Goal: Task Accomplishment & Management: Manage account settings

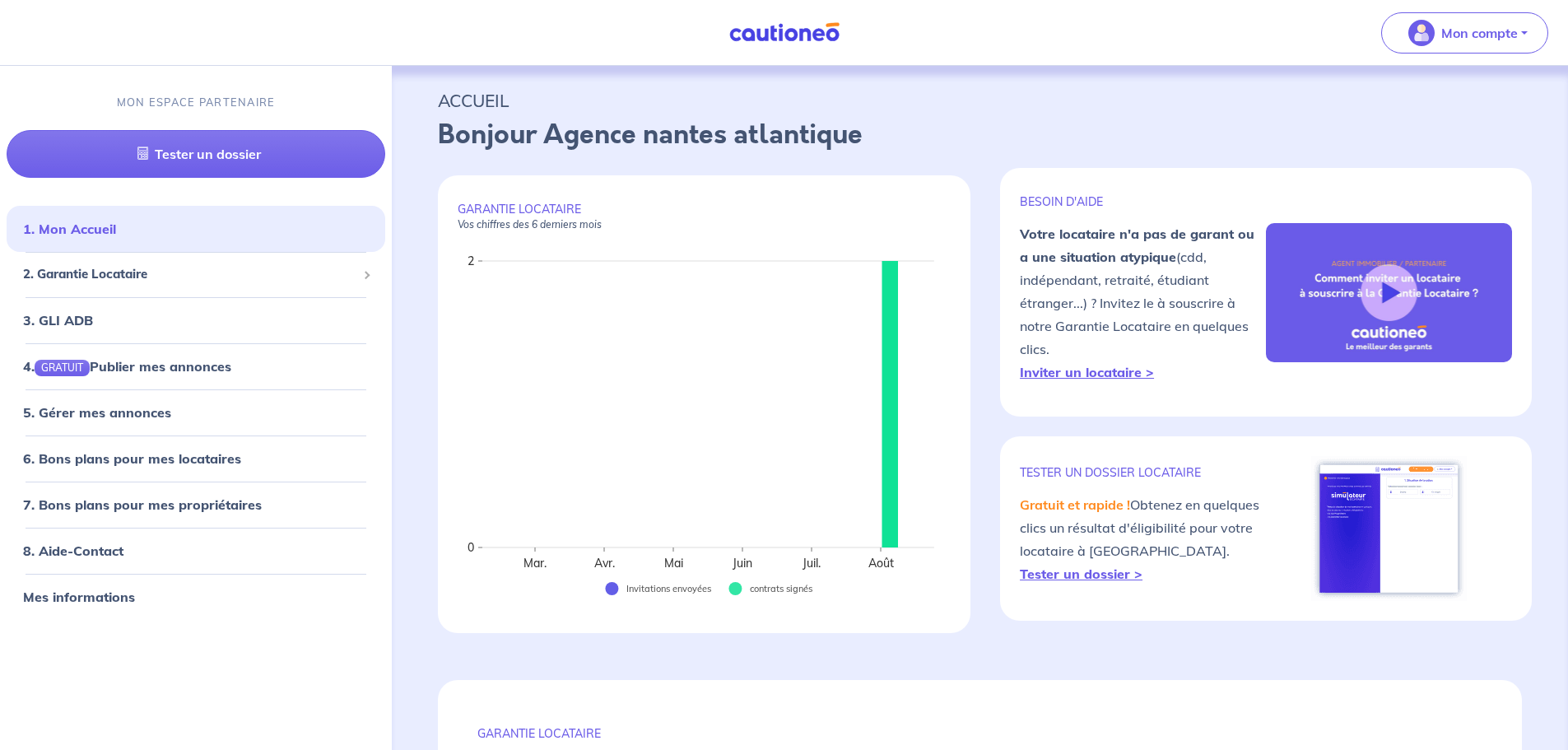
click at [1158, 113] on p "ACCUEIL" at bounding box center [979, 100] width 1084 height 30
click at [1458, 45] on span "Mon compte" at bounding box center [1459, 33] width 116 height 26
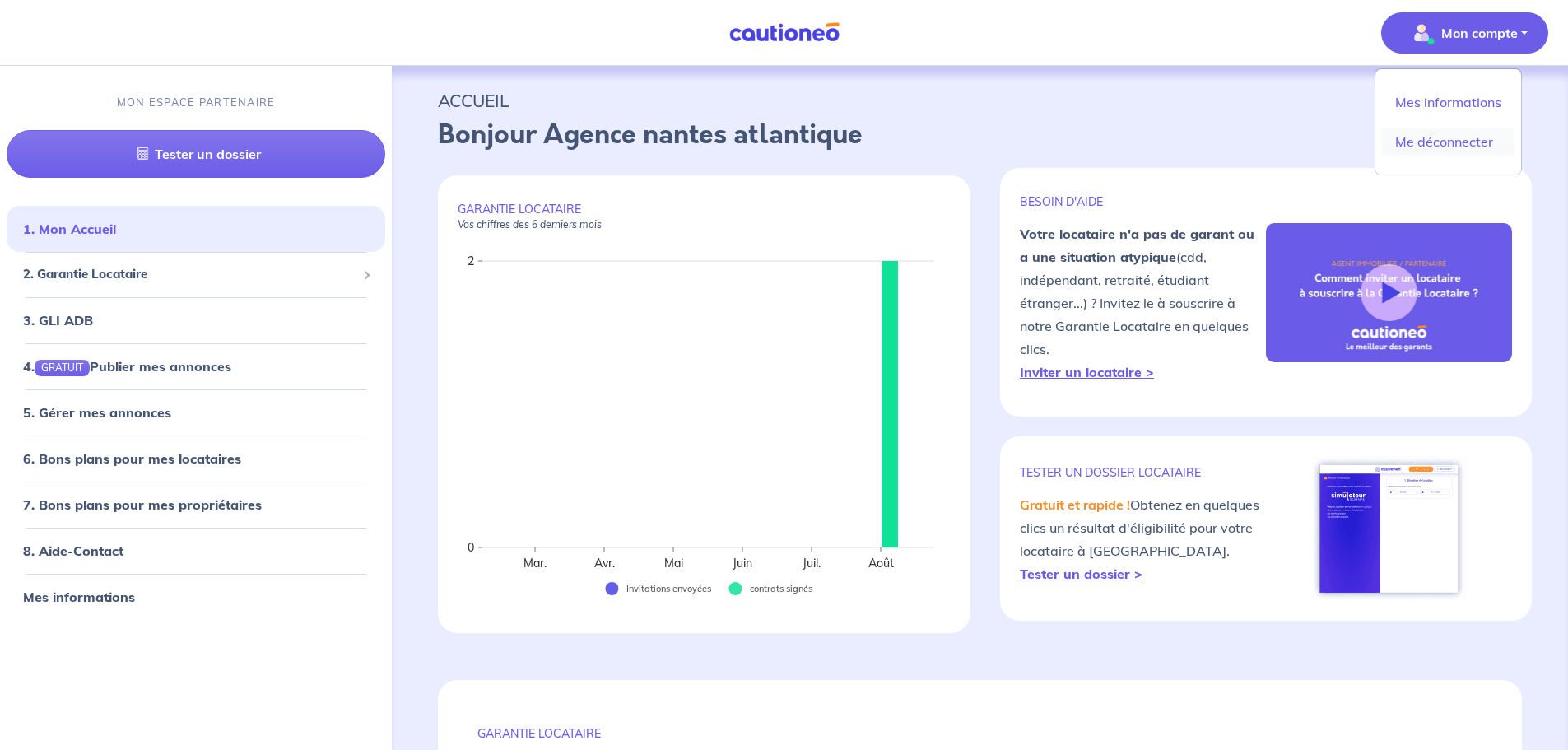
click at [1455, 138] on link "Me déconnecter" at bounding box center [1448, 141] width 133 height 26
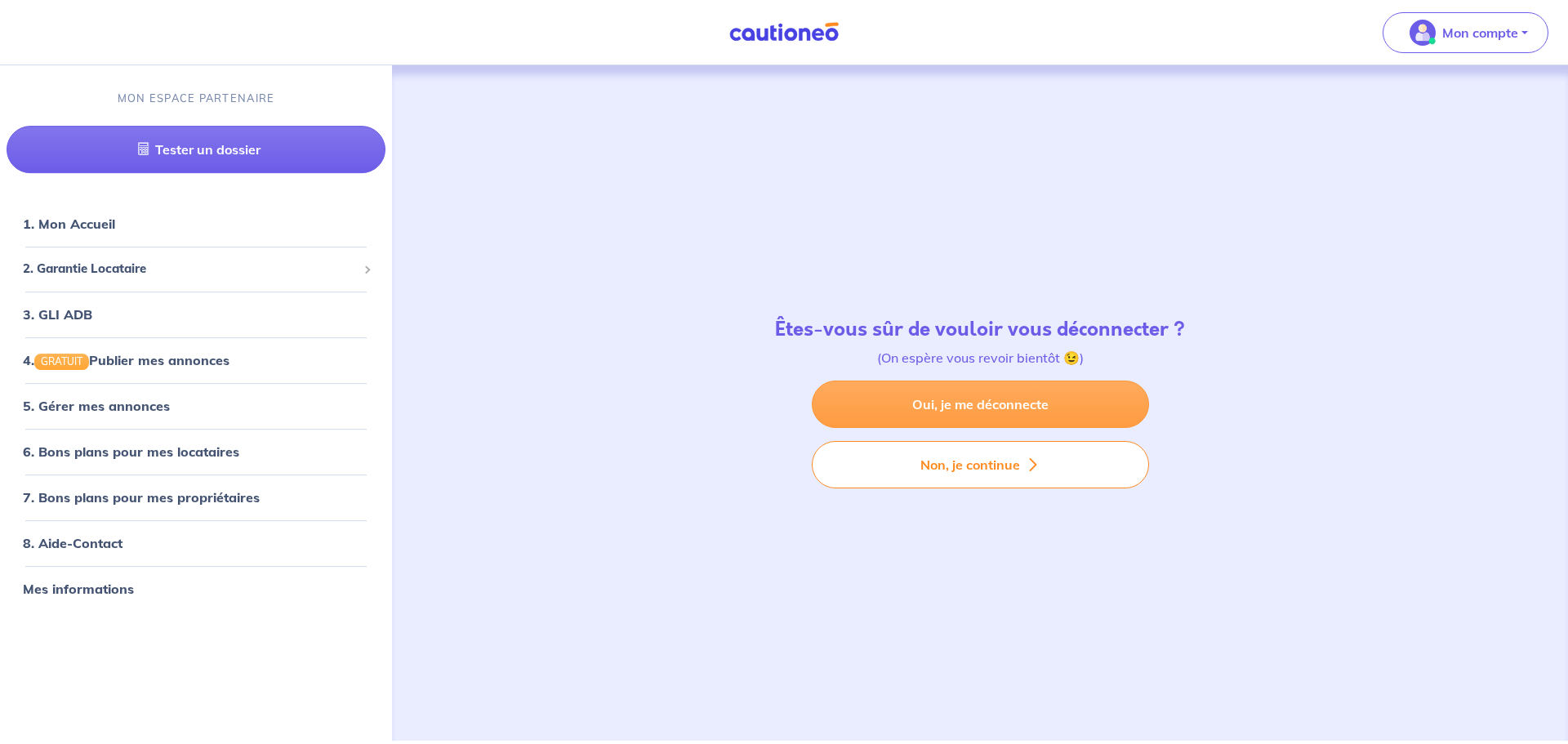
click at [969, 404] on link "Oui, je me déconnecte" at bounding box center [981, 404] width 337 height 47
